Goal: Task Accomplishment & Management: Manage account settings

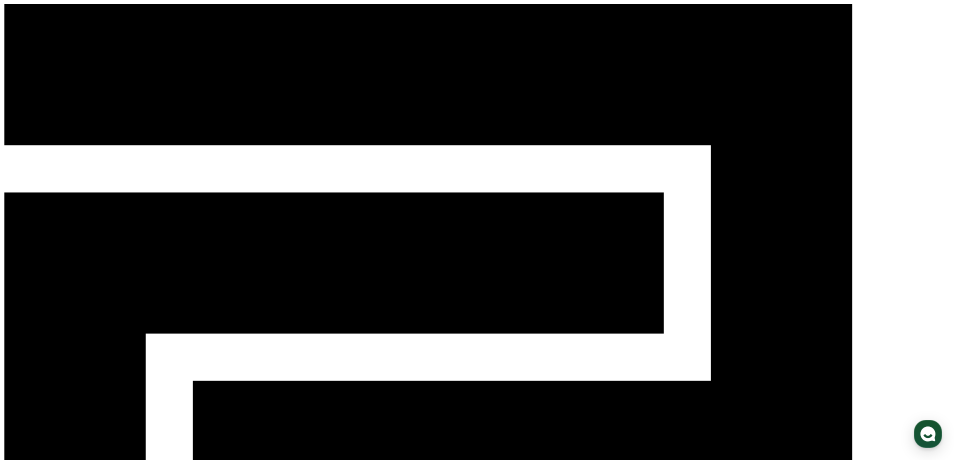
select select "**********"
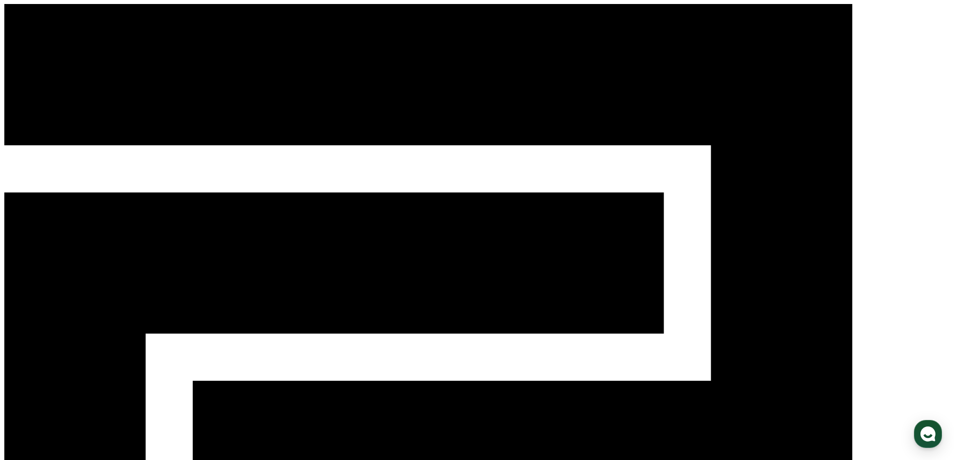
select select "**********"
